Goal: Task Accomplishment & Management: Understand process/instructions

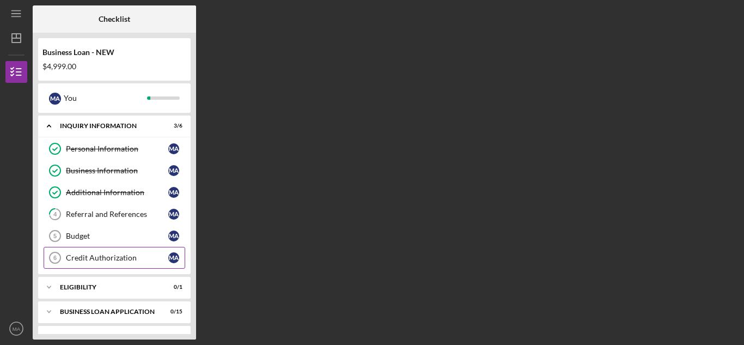
click at [86, 260] on div "Credit Authorization" at bounding box center [117, 257] width 102 height 9
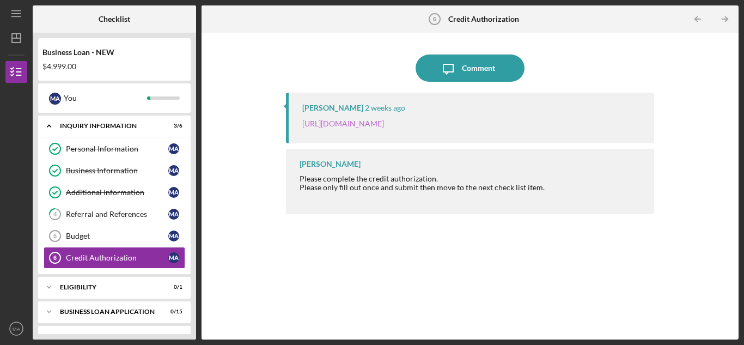
click at [325, 123] on link "[URL][DOMAIN_NAME]" at bounding box center [343, 123] width 82 height 9
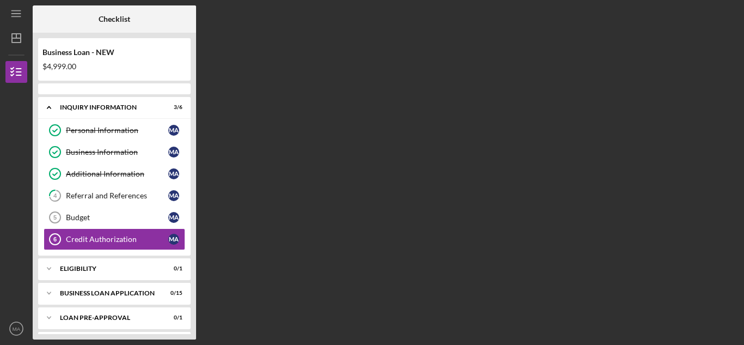
scroll to position [24, 0]
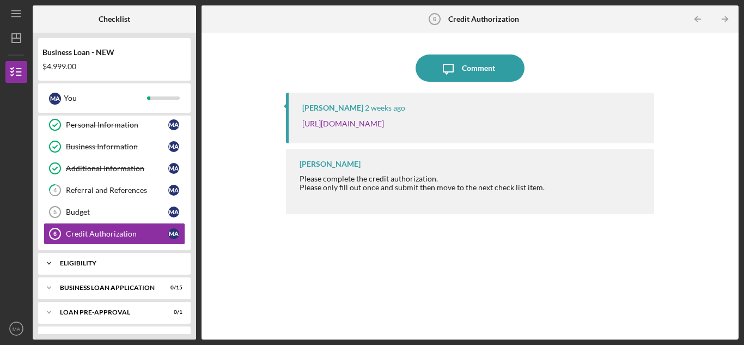
click at [120, 265] on div "ELIGIBILITY" at bounding box center [118, 263] width 117 height 7
click at [111, 293] on link "Eligibility Phase Eligibility Phase M A" at bounding box center [115, 286] width 142 height 22
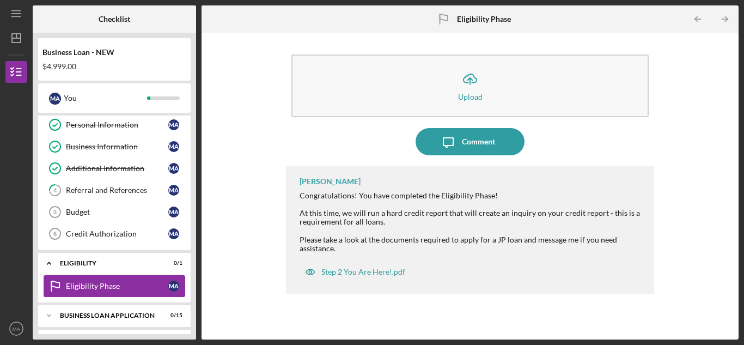
click at [149, 283] on div "Eligibility Phase" at bounding box center [117, 286] width 102 height 9
click at [135, 262] on div "ELIGIBILITY" at bounding box center [118, 263] width 117 height 7
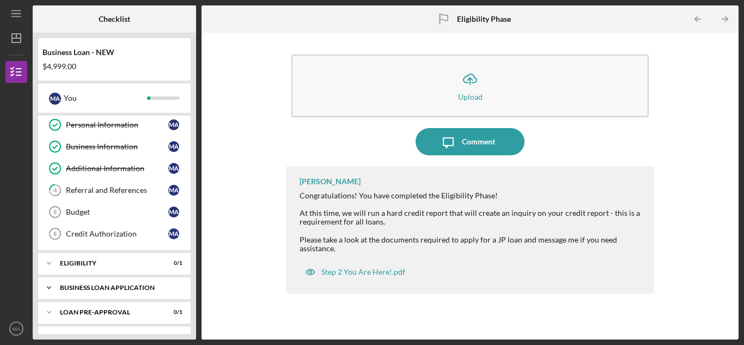
click at [116, 288] on div "BUSINESS LOAN APPLICATION" at bounding box center [118, 287] width 117 height 7
click at [108, 311] on div "Business Canvas" at bounding box center [117, 310] width 102 height 9
